Goal: Book appointment/travel/reservation

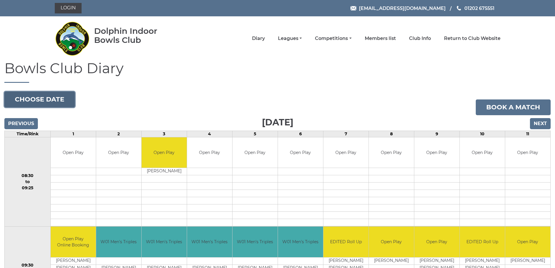
click at [43, 100] on button "Choose date" at bounding box center [39, 100] width 71 height 16
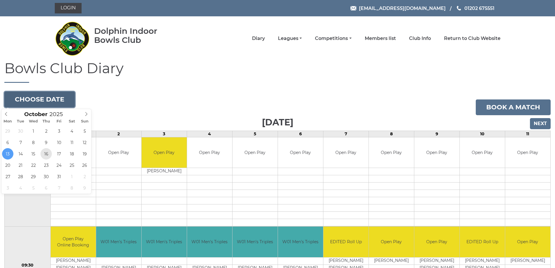
type input "[DATE]"
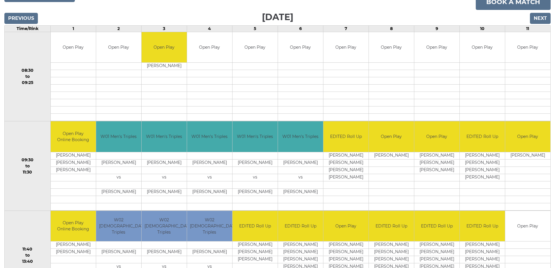
scroll to position [117, 0]
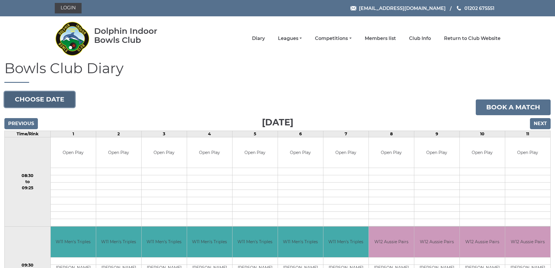
click at [38, 101] on button "Choose date" at bounding box center [39, 100] width 71 height 16
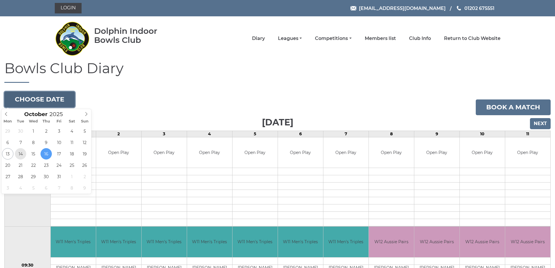
type input "[DATE]"
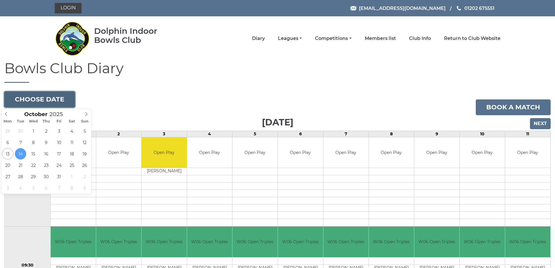
click at [50, 102] on button "Choose date" at bounding box center [39, 100] width 71 height 16
type input "2025-10-15"
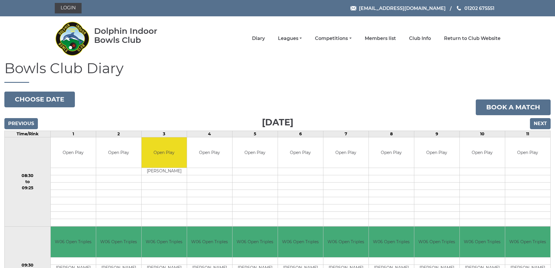
scroll to position [21, 0]
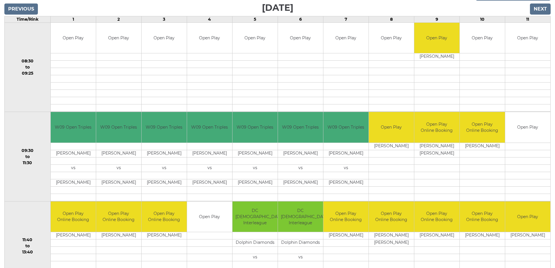
scroll to position [117, 0]
